Goal: Task Accomplishment & Management: Use online tool/utility

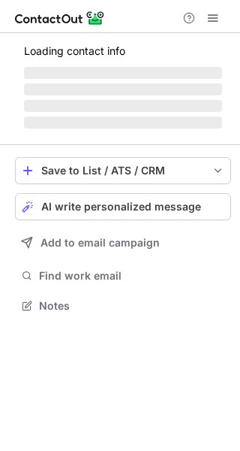
scroll to position [291, 240]
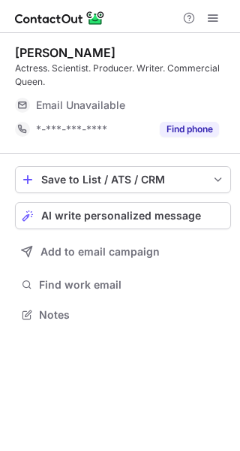
scroll to position [304, 240]
